Goal: Task Accomplishment & Management: Complete application form

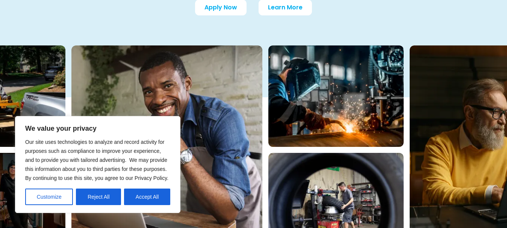
scroll to position [145, 0]
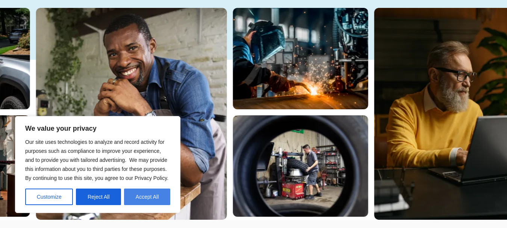
click at [144, 203] on button "Accept All" at bounding box center [147, 197] width 46 height 17
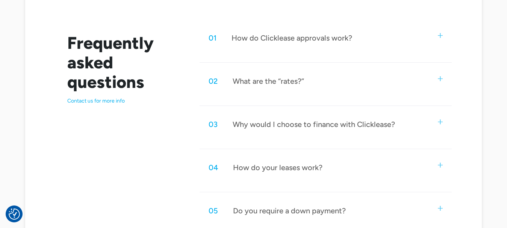
scroll to position [391, 0]
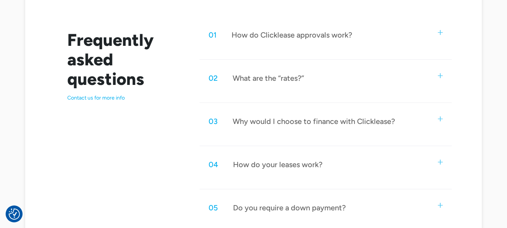
click at [309, 38] on div "How do Clicklease approvals work?" at bounding box center [292, 35] width 121 height 10
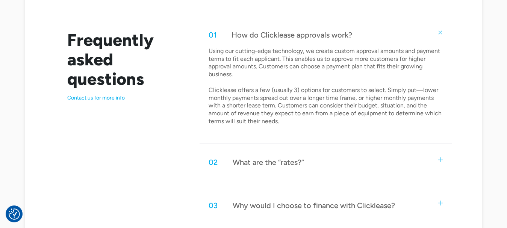
click at [268, 165] on div "What are the “rates?”" at bounding box center [268, 162] width 71 height 10
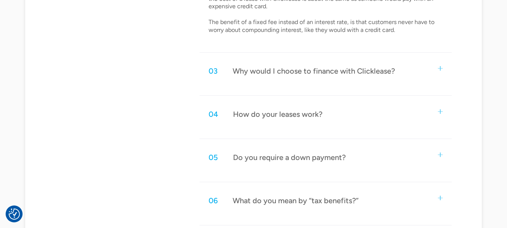
scroll to position [668, 0]
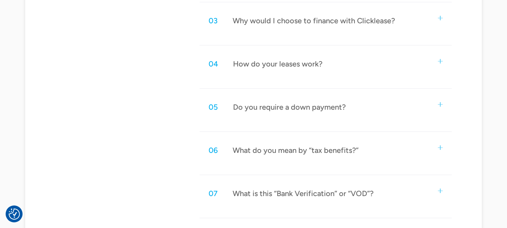
click at [298, 107] on div "Do you require a down payment?" at bounding box center [289, 107] width 113 height 10
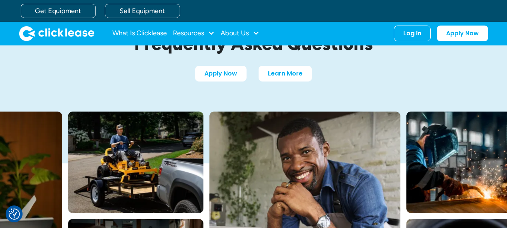
scroll to position [0, 0]
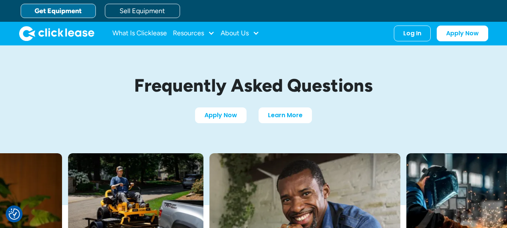
click at [61, 5] on link "Get Equipment" at bounding box center [58, 11] width 75 height 14
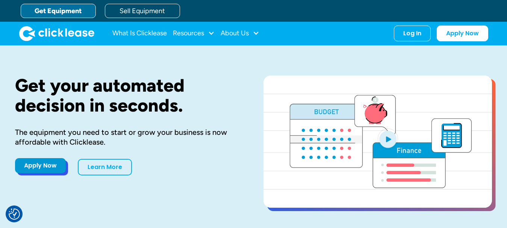
click at [48, 168] on link "Apply Now" at bounding box center [40, 165] width 51 height 15
